Goal: Information Seeking & Learning: Learn about a topic

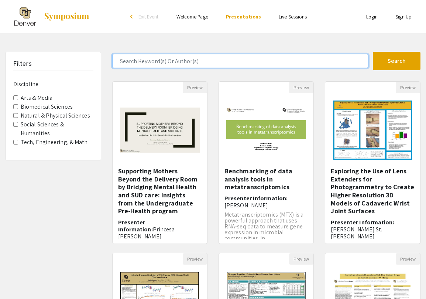
click at [216, 57] on input "Search Keyword(s) Or Author(s)" at bounding box center [240, 61] width 256 height 14
type input "[PERSON_NAME]"
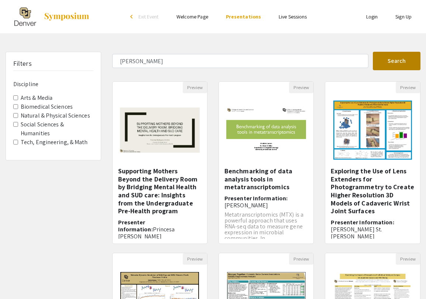
drag, startPoint x: 240, startPoint y: 53, endPoint x: 406, endPoint y: 58, distance: 166.6
click at [406, 58] on button "Search" at bounding box center [397, 61] width 48 height 18
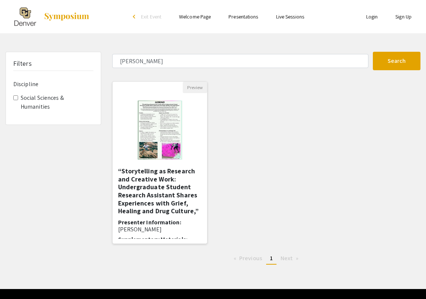
click at [154, 201] on h5 "“Storytelling as Research and Creative Work: Undergraduate Student Research Ass…" at bounding box center [159, 191] width 83 height 48
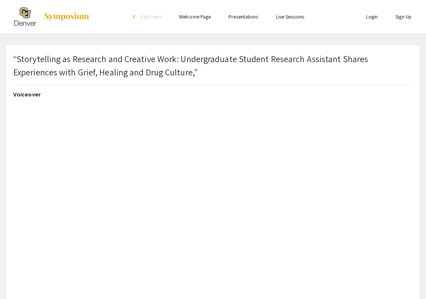
select select "custom"
type input "0"
select select "custom"
type input "1"
select select "auto"
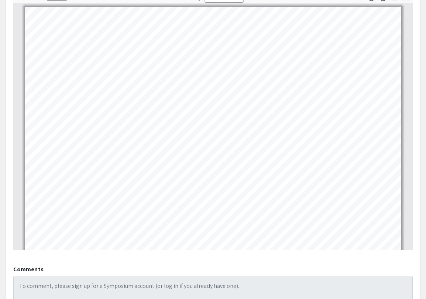
scroll to position [328, 0]
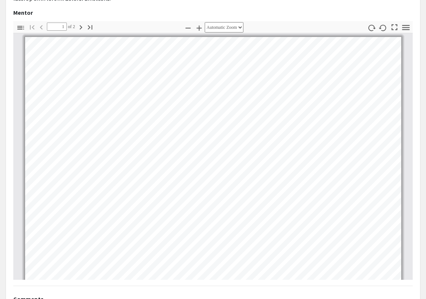
click at [82, 27] on icon "button" at bounding box center [80, 27] width 9 height 9
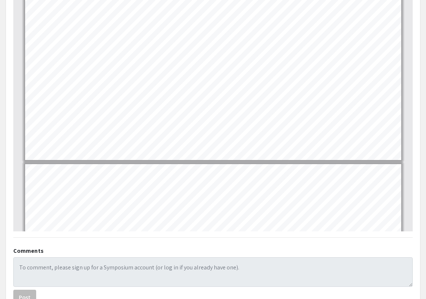
scroll to position [348, 0]
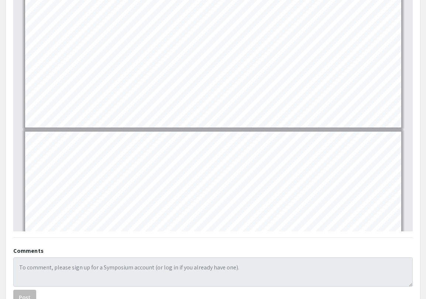
type input "2"
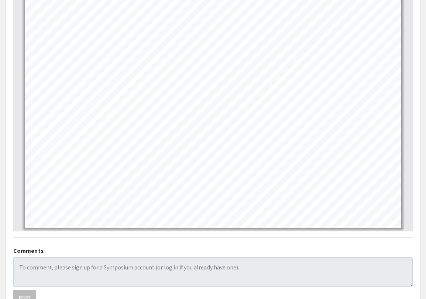
scroll to position [739, 0]
